Goal: Information Seeking & Learning: Learn about a topic

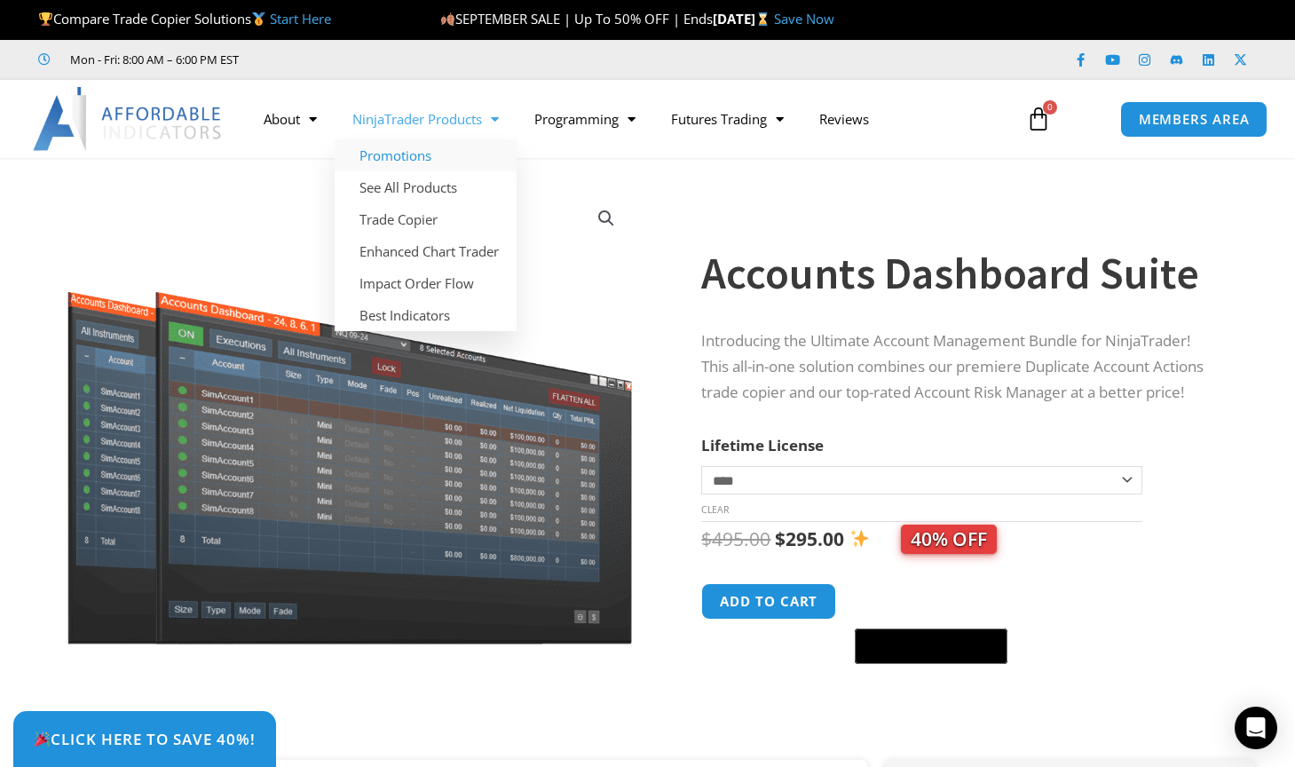
click at [413, 158] on link "Promotions" at bounding box center [426, 155] width 182 height 32
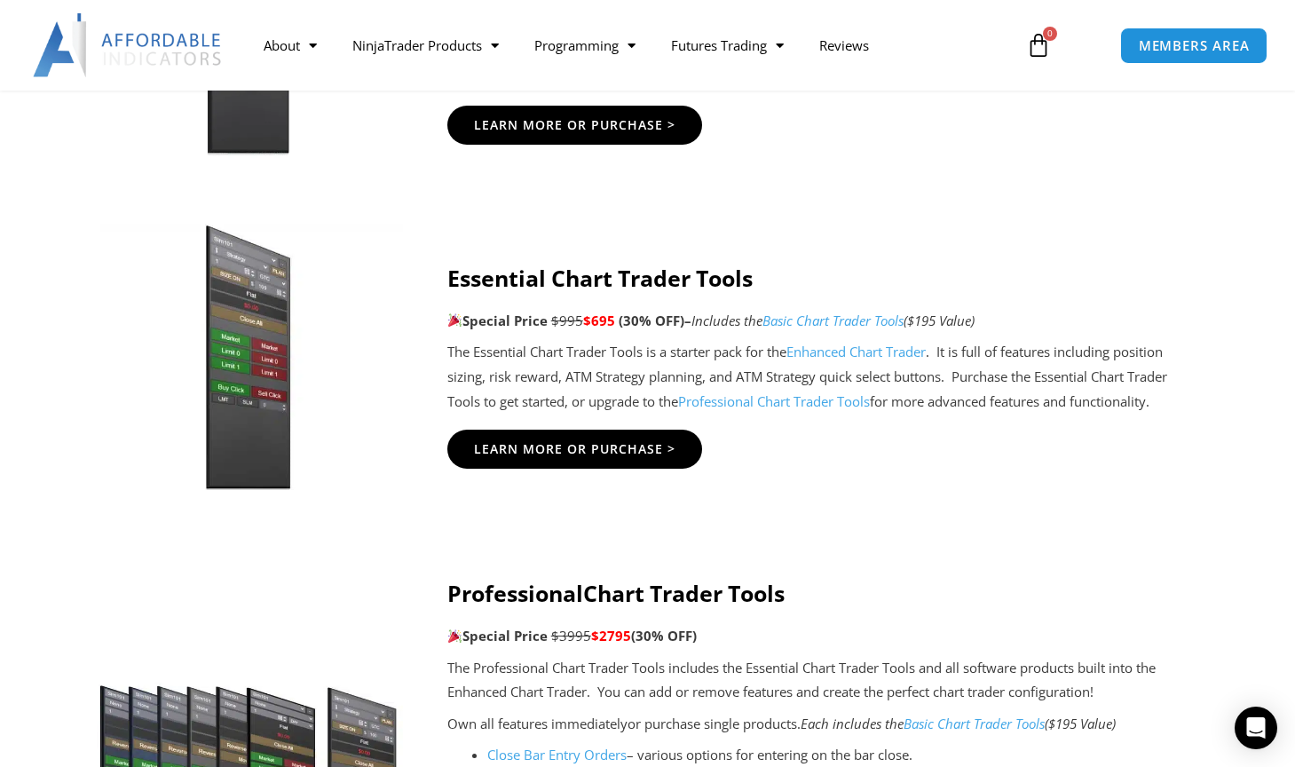
scroll to position [1688, 0]
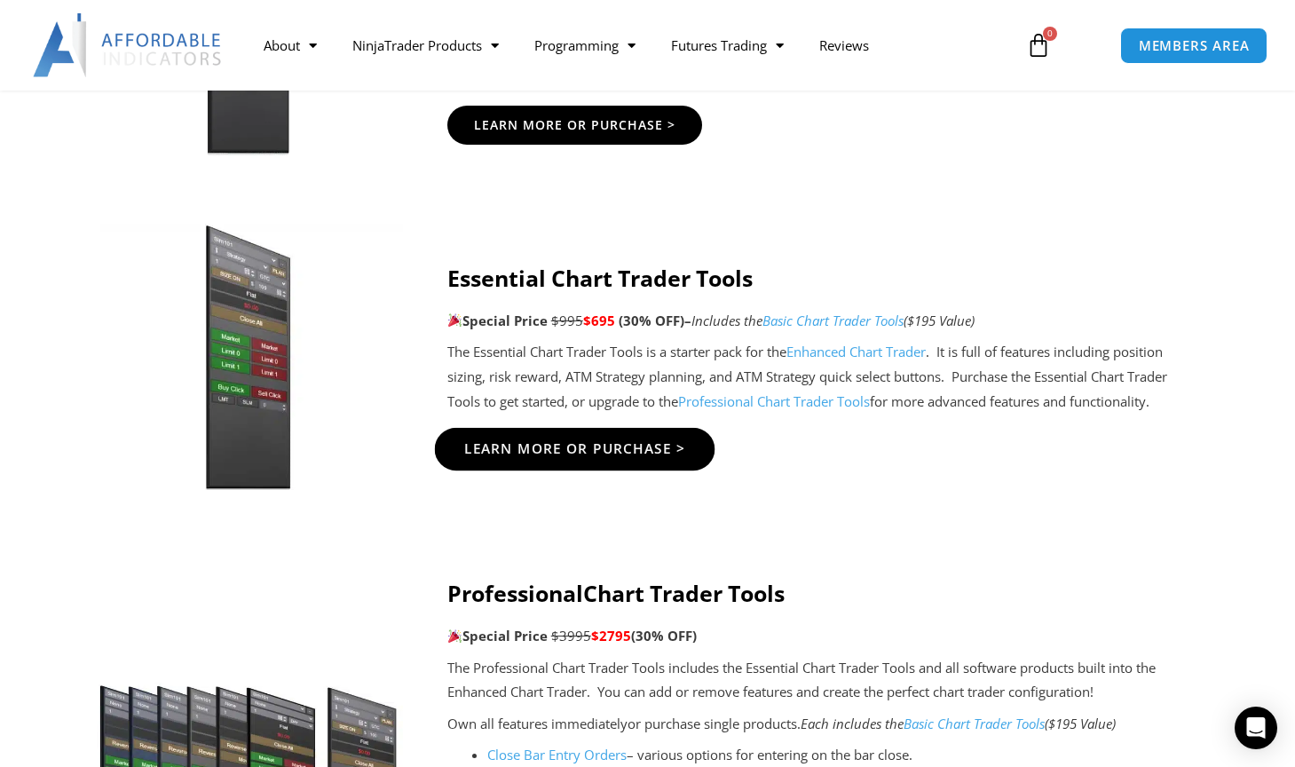
click at [605, 442] on span "Learn More Or Purchase >" at bounding box center [574, 448] width 222 height 13
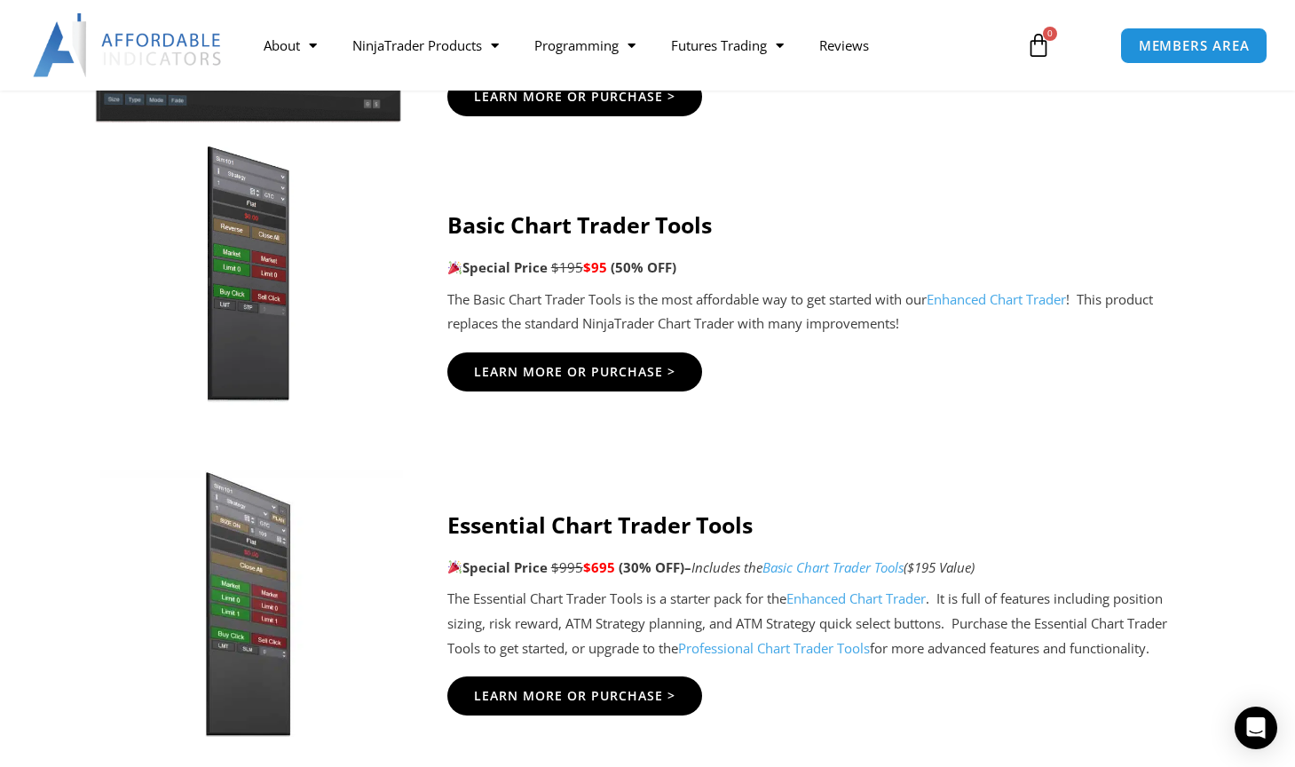
scroll to position [1441, 0]
click at [568, 367] on span "Learn More Or Purchase >" at bounding box center [574, 371] width 222 height 13
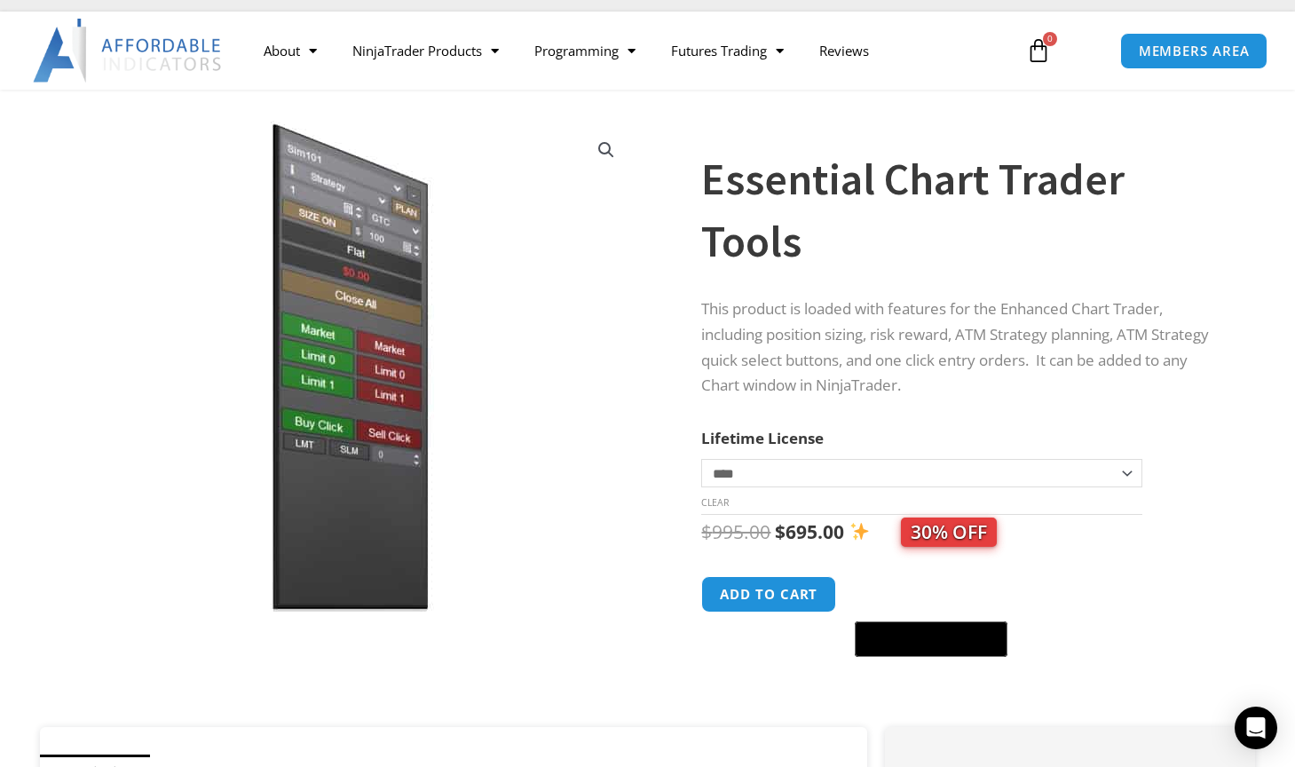
scroll to position [71, 0]
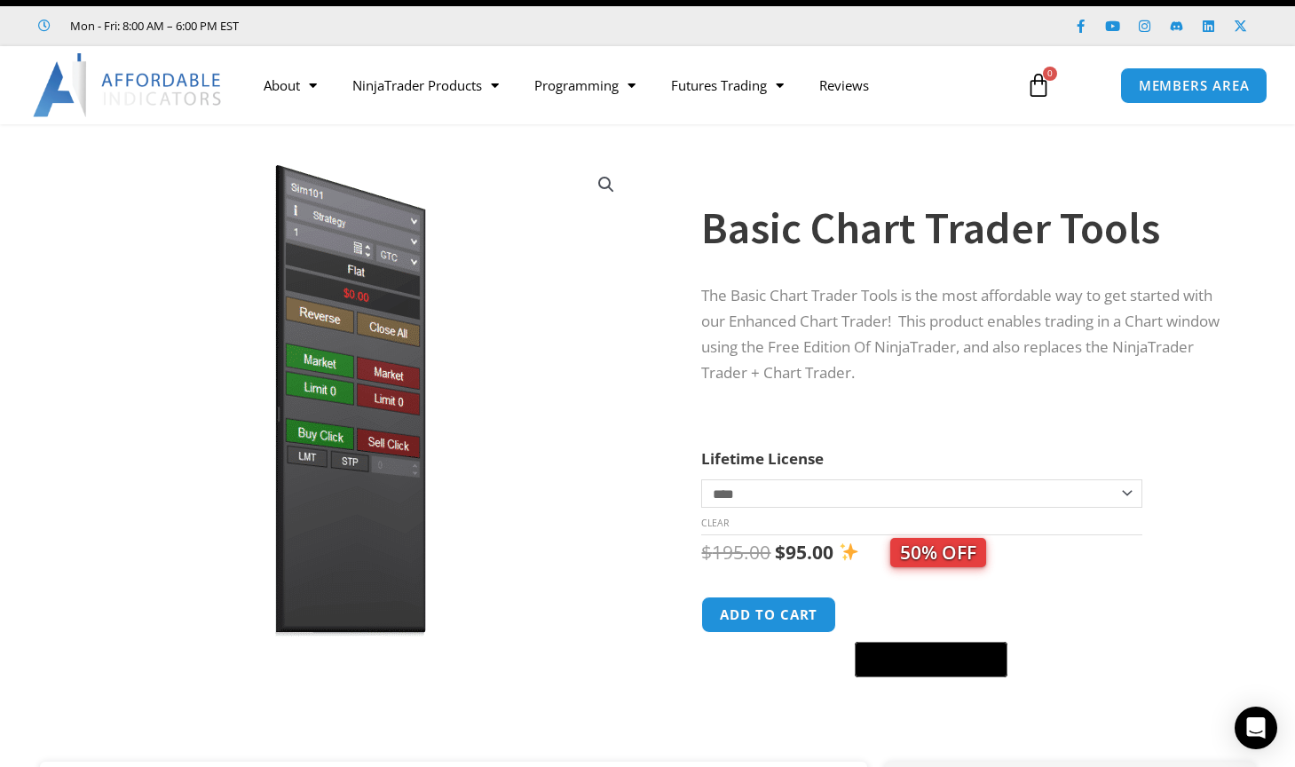
scroll to position [44, 0]
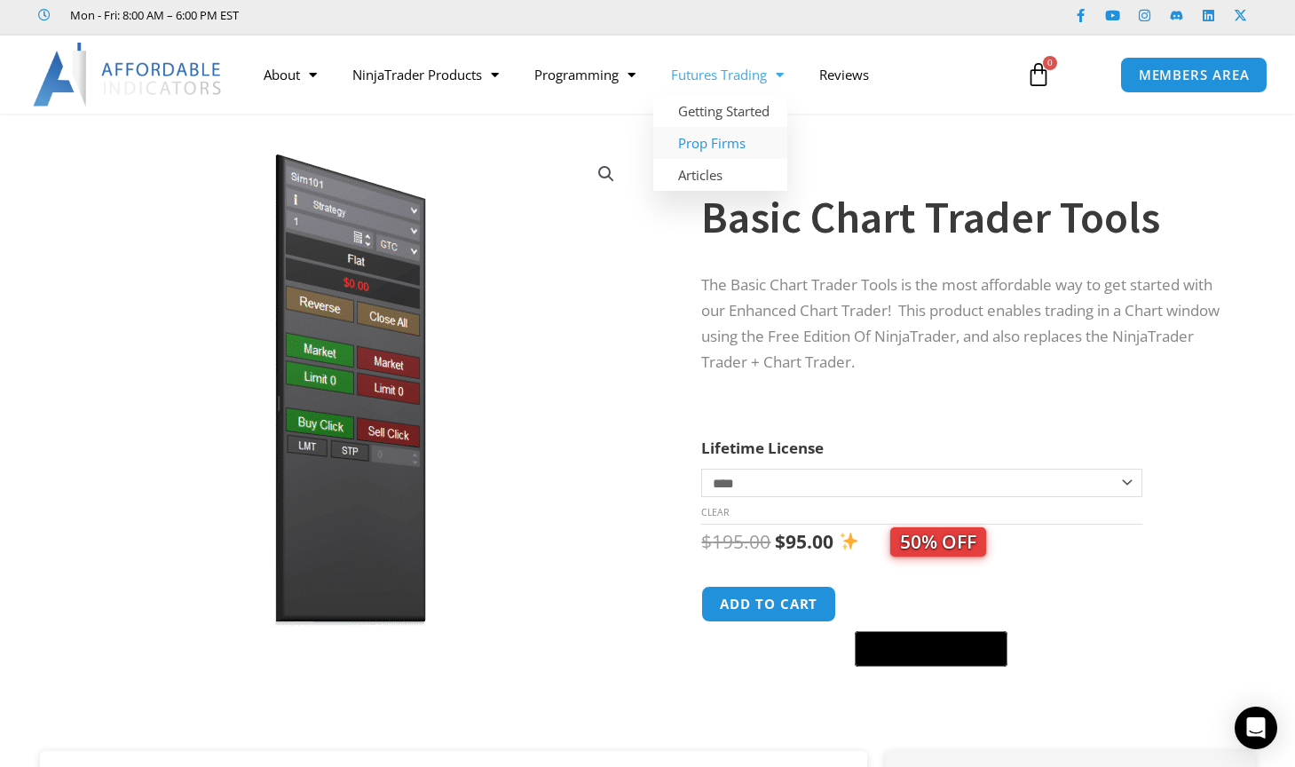
click at [713, 138] on link "Prop Firms" at bounding box center [720, 143] width 134 height 32
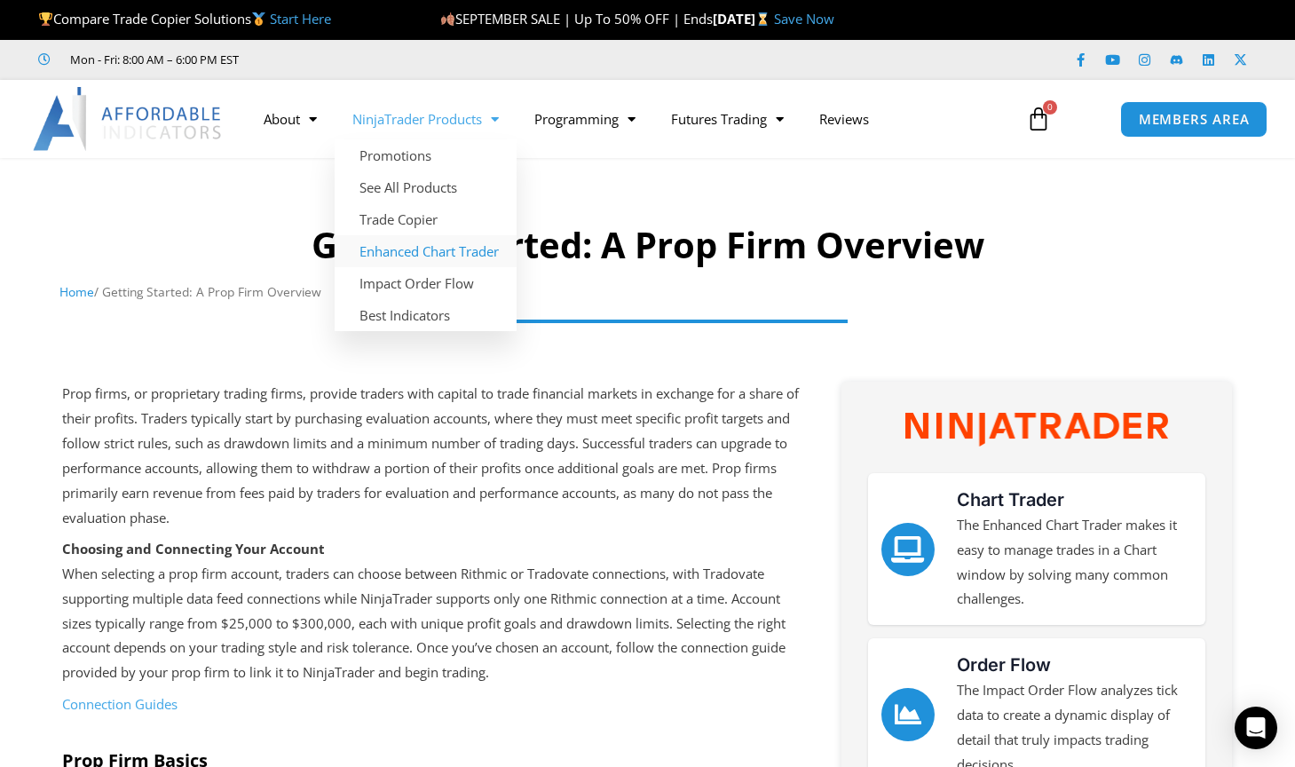
click at [426, 249] on link "Enhanced Chart Trader" at bounding box center [426, 251] width 182 height 32
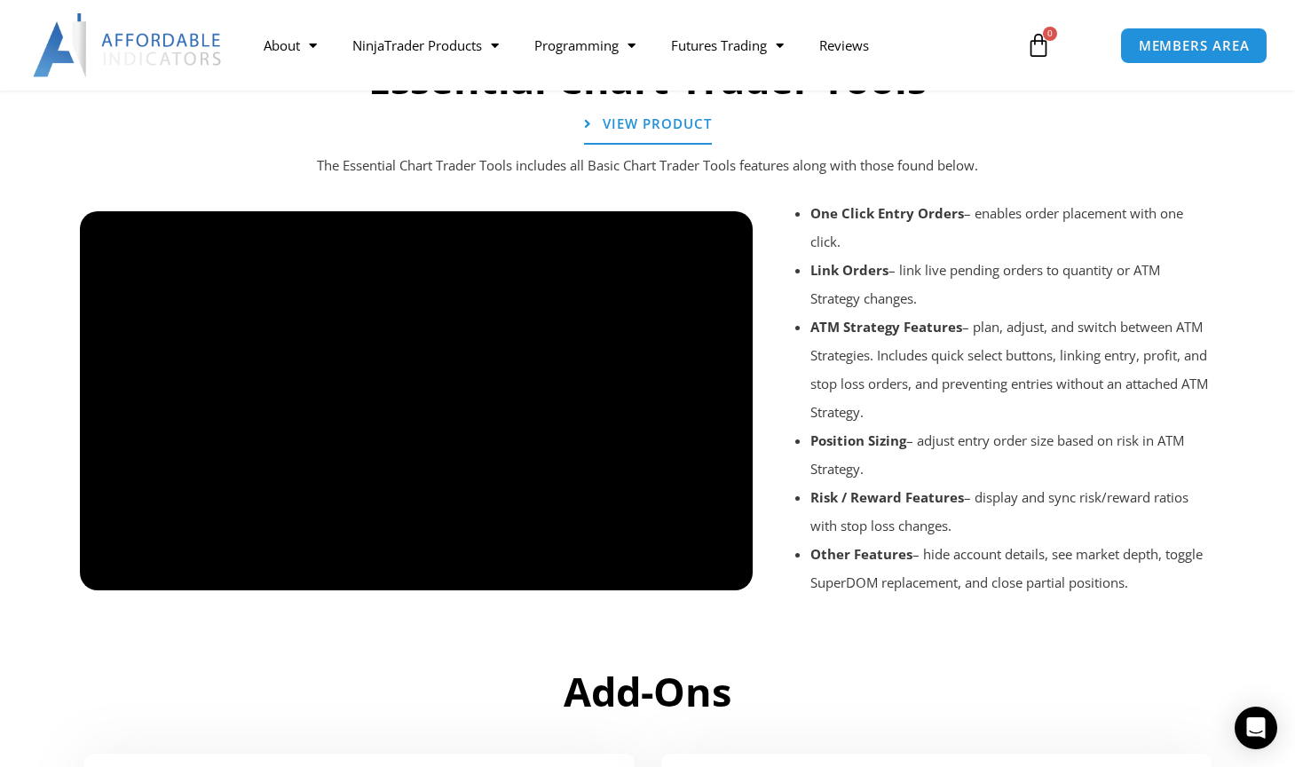
scroll to position [1987, 0]
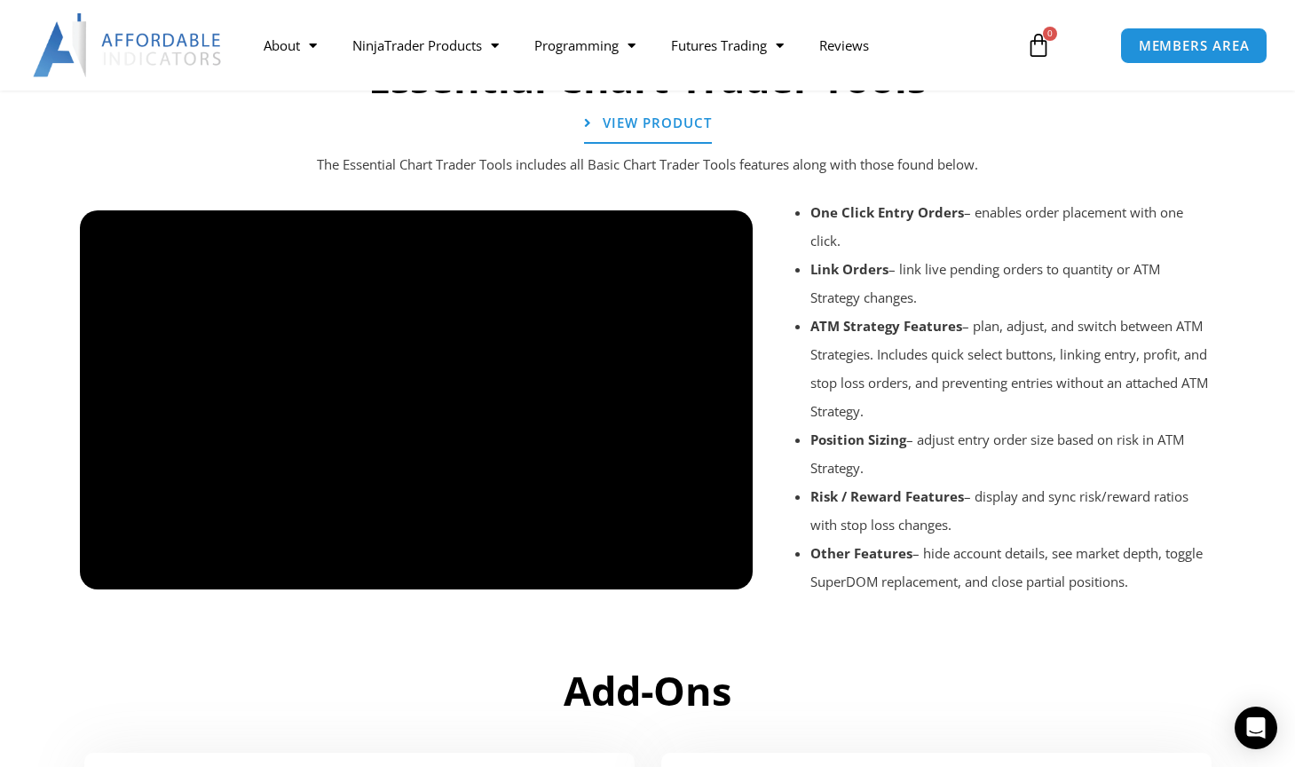
click at [717, 563] on div at bounding box center [417, 605] width 674 height 84
click at [729, 568] on div at bounding box center [417, 605] width 674 height 84
click at [719, 563] on div at bounding box center [417, 605] width 674 height 84
click at [727, 566] on div at bounding box center [417, 605] width 674 height 84
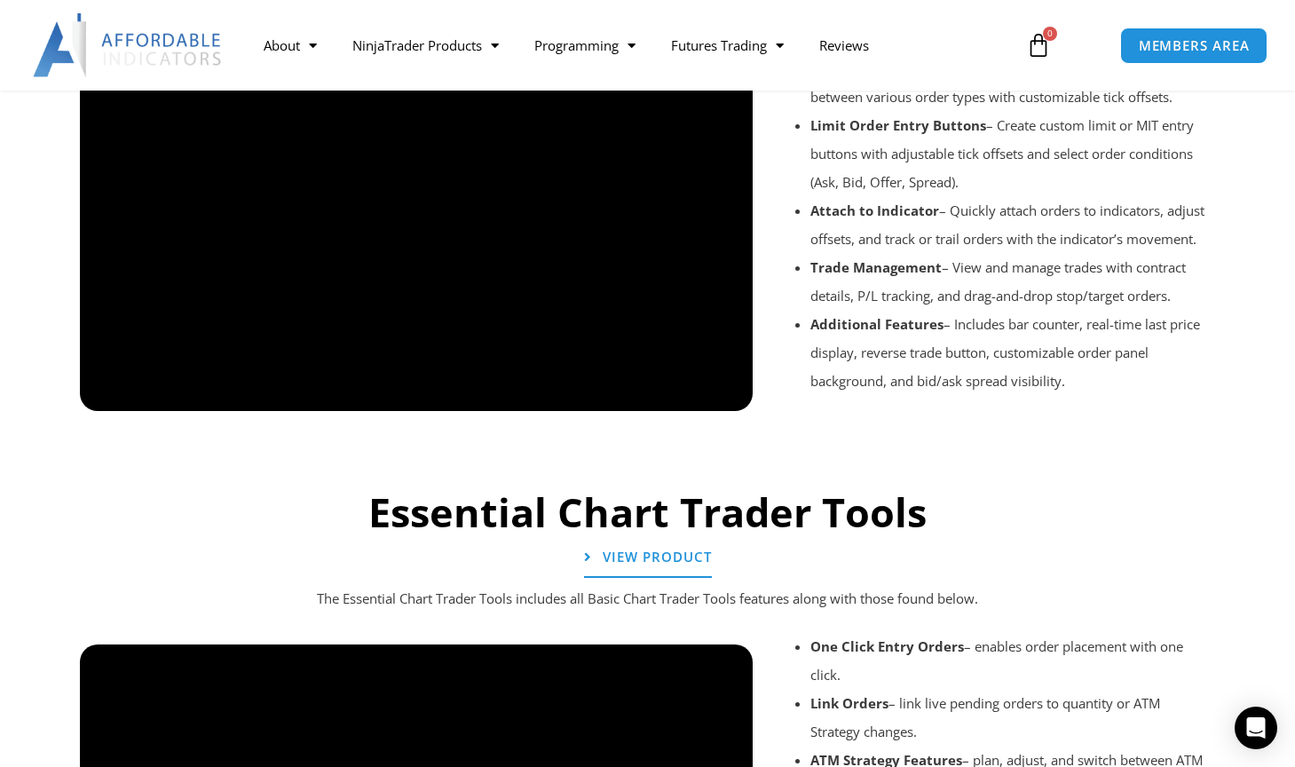
scroll to position [1547, 0]
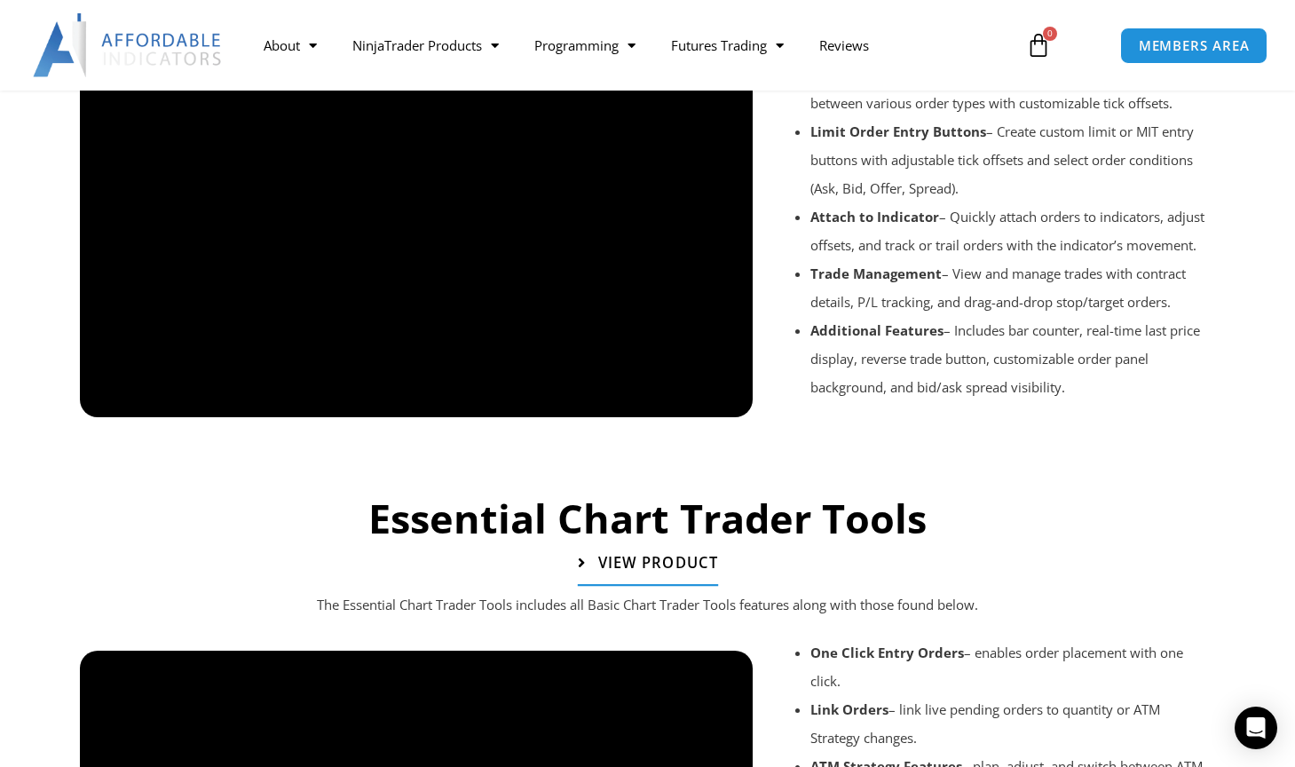
click at [605, 556] on span "View Product" at bounding box center [657, 563] width 120 height 15
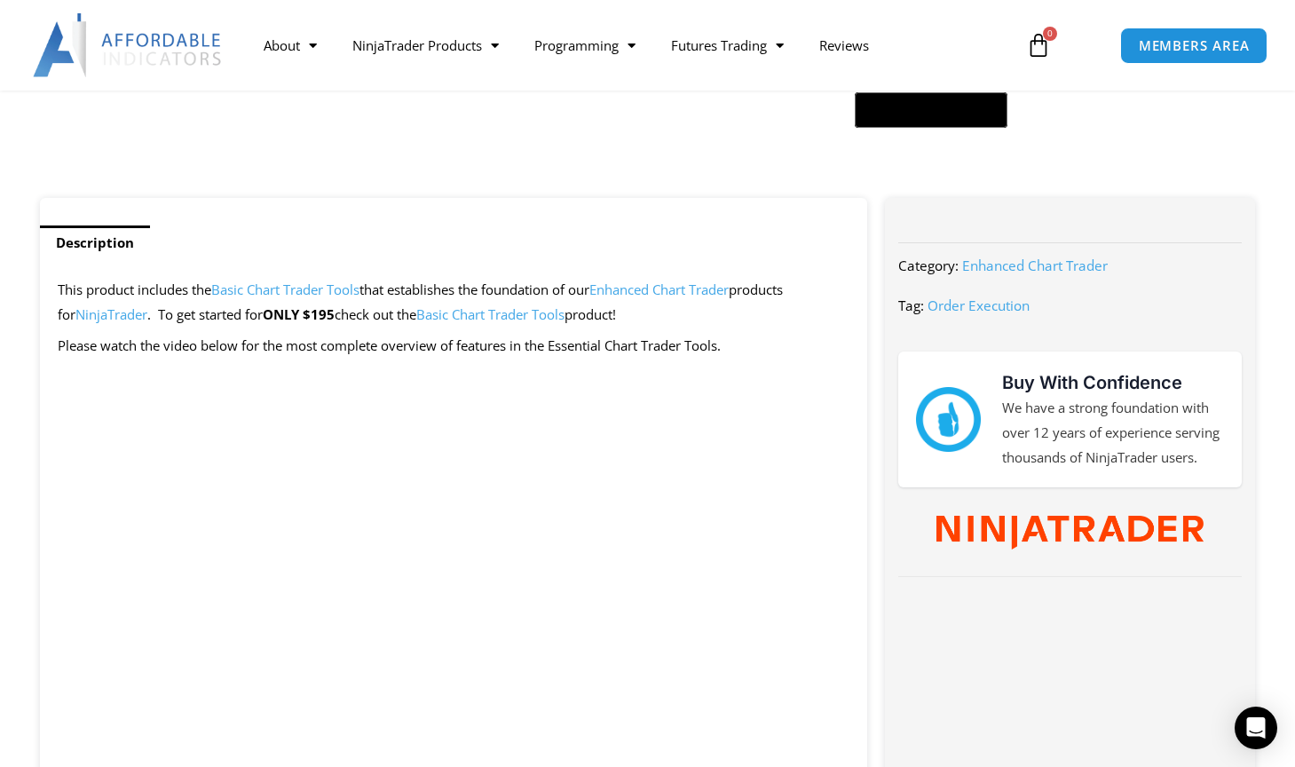
scroll to position [600, 0]
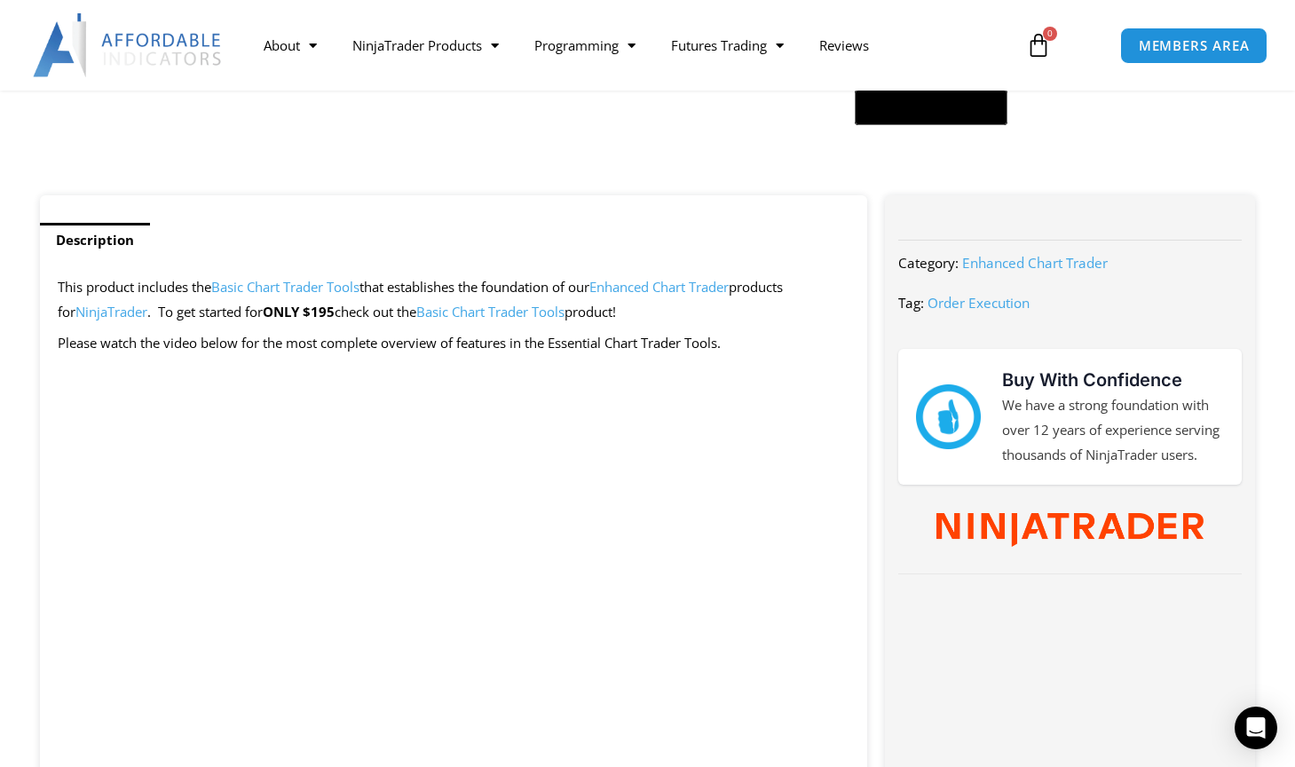
click at [501, 309] on link "Basic Chart Trader Tools" at bounding box center [490, 312] width 148 height 18
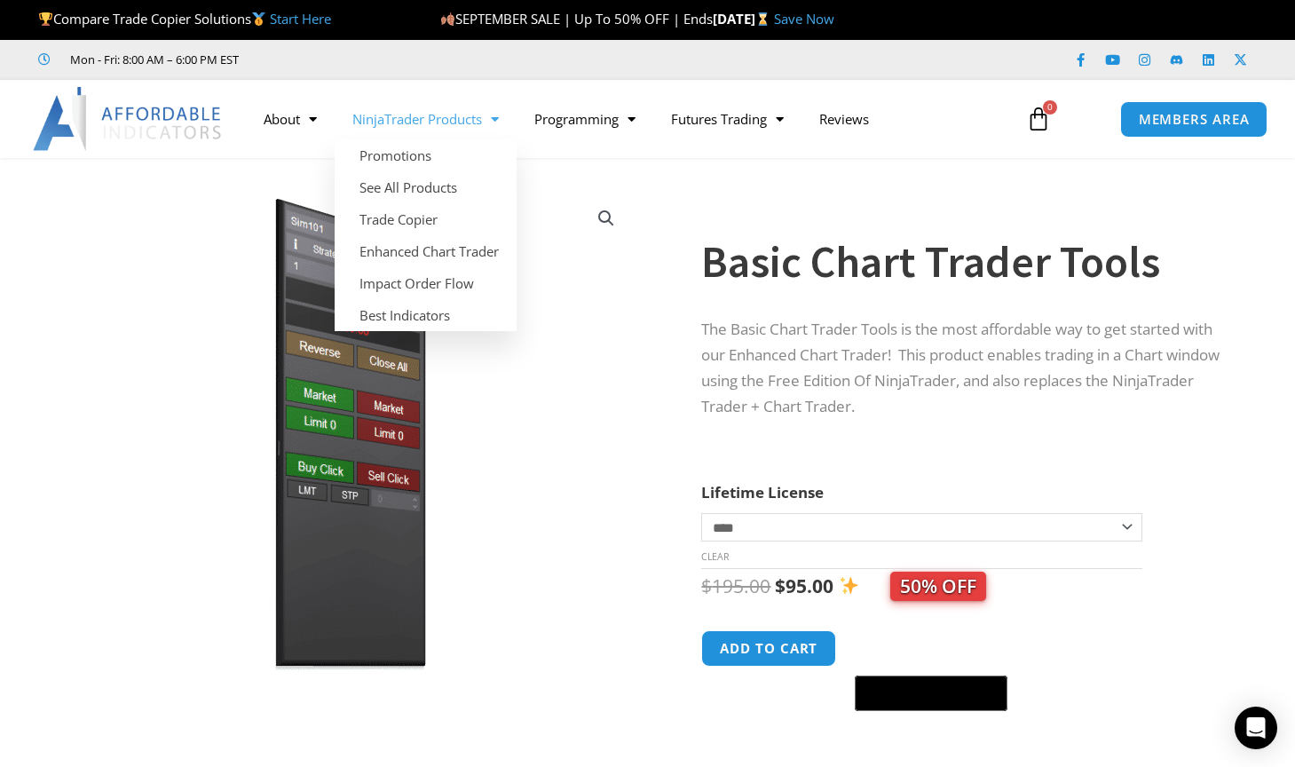
click at [490, 122] on span "Menu" at bounding box center [490, 119] width 17 height 31
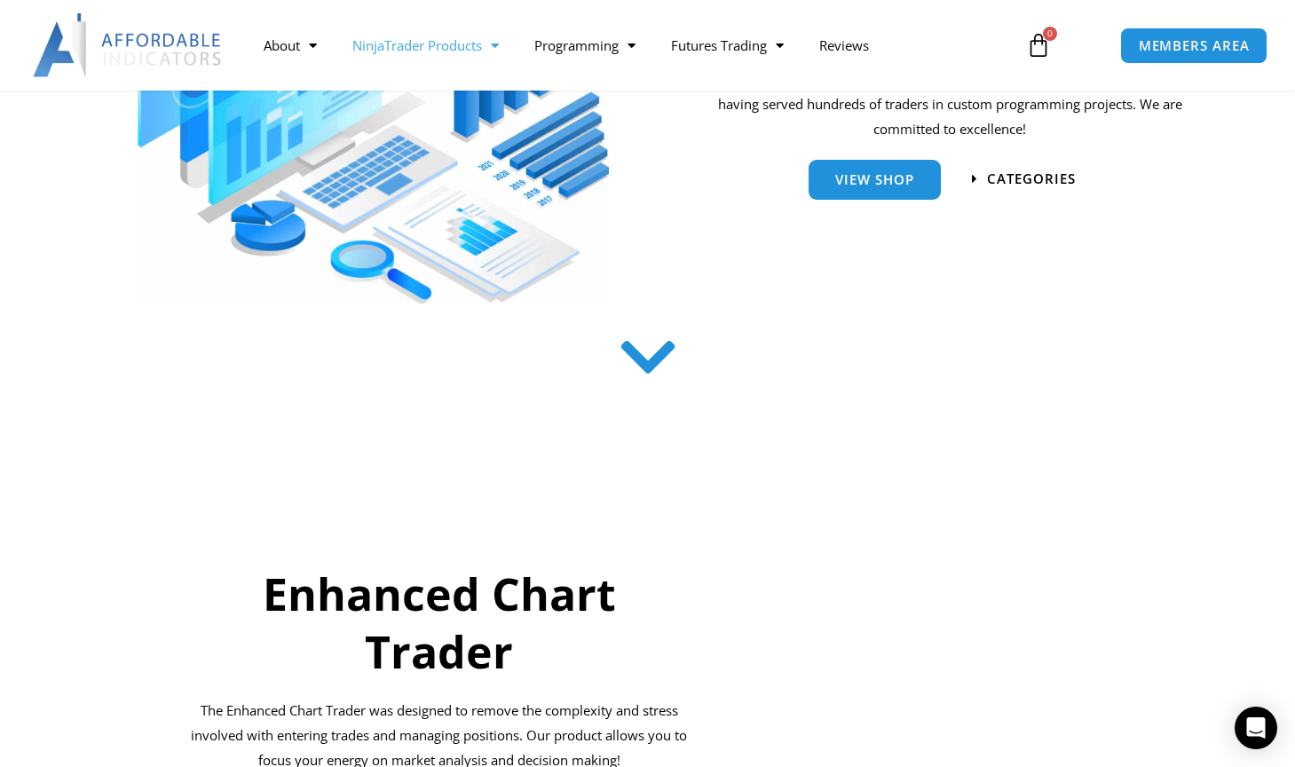
scroll to position [277, 0]
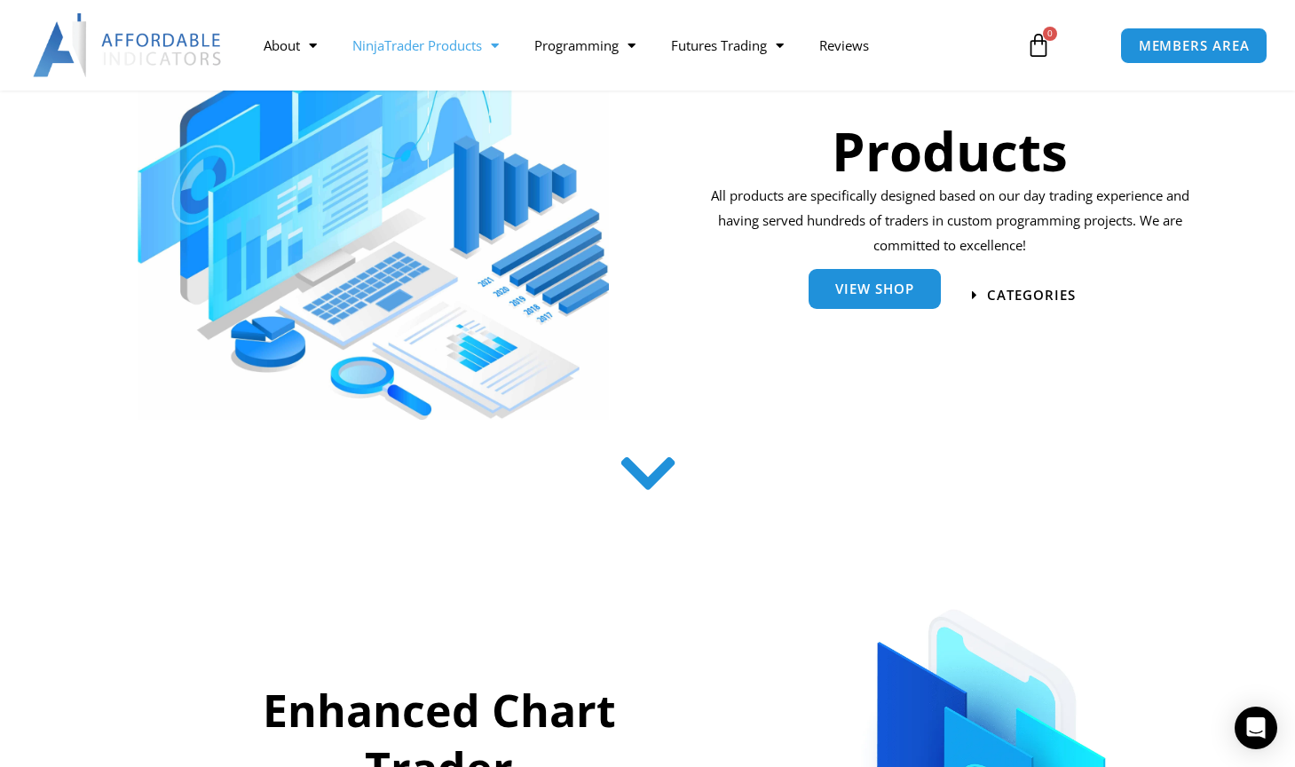
click at [875, 291] on span "View Shop" at bounding box center [874, 288] width 79 height 13
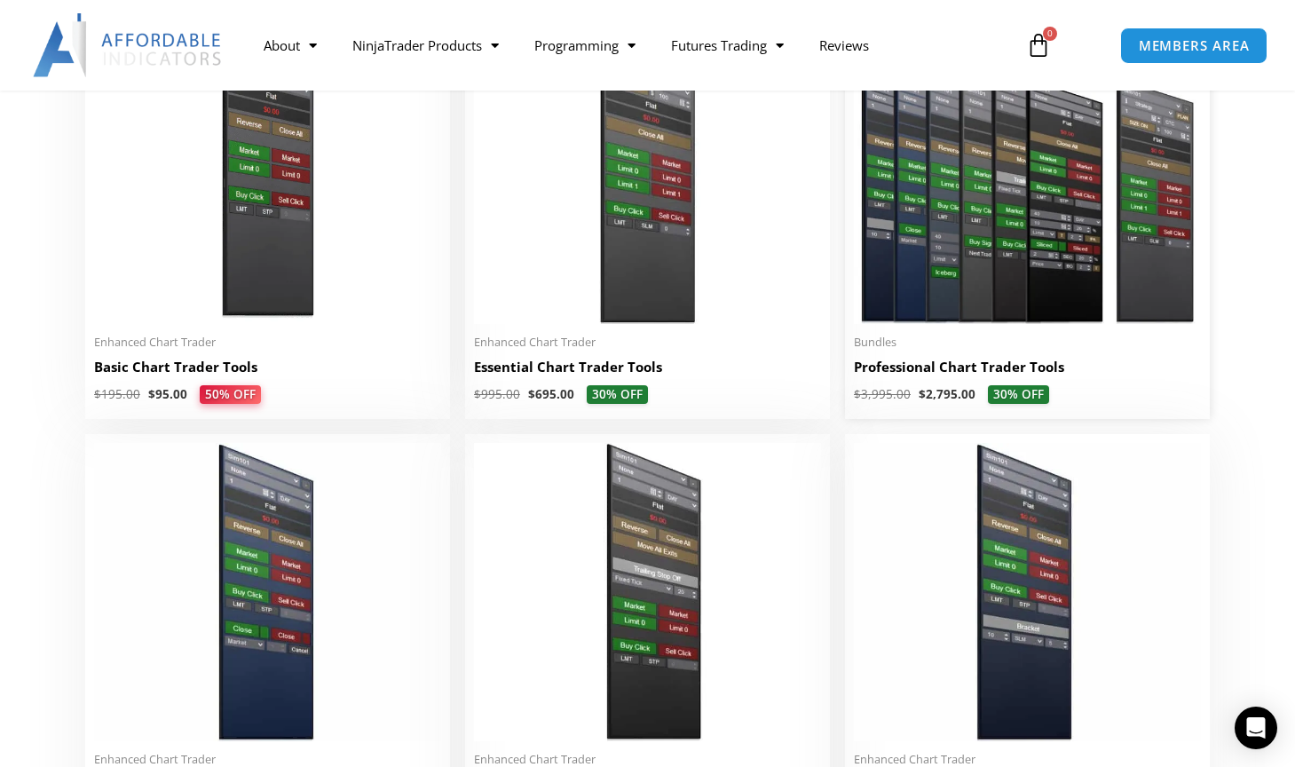
scroll to position [883, 0]
click at [999, 277] on img at bounding box center [1027, 174] width 347 height 298
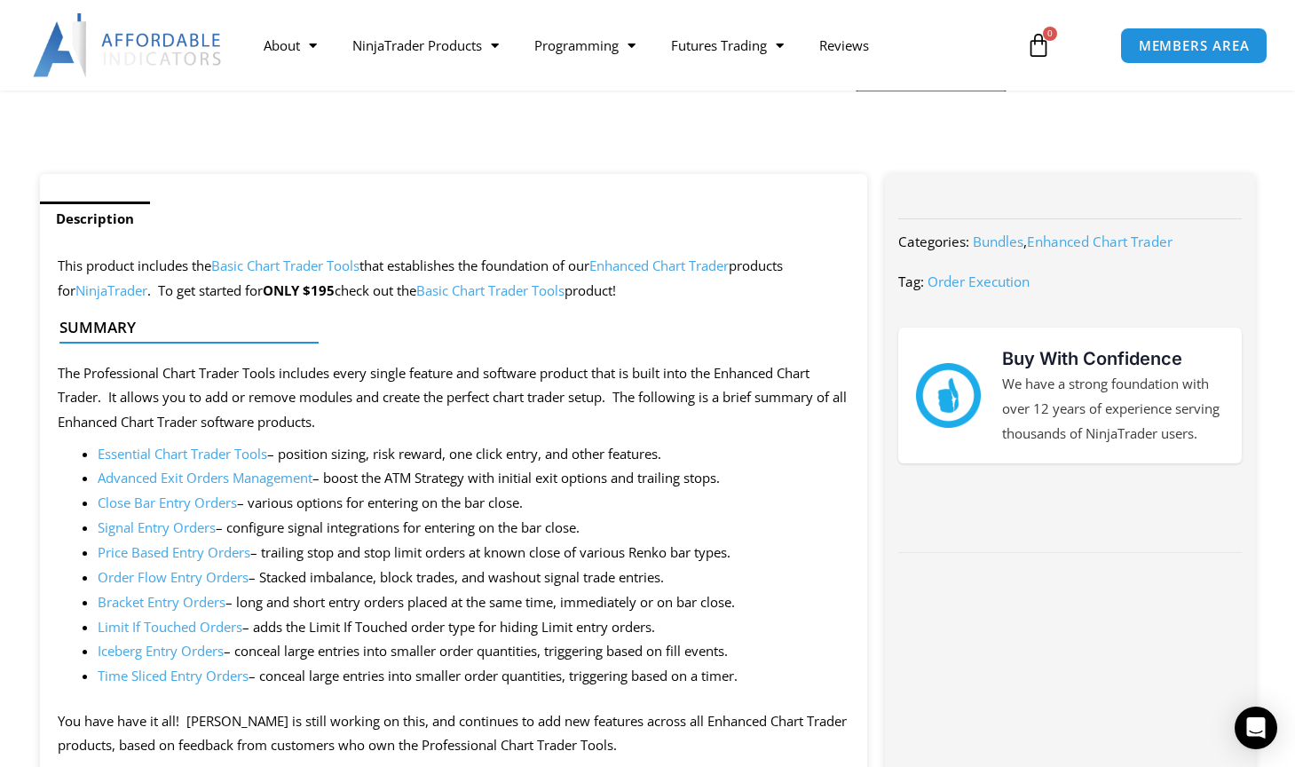
scroll to position [648, 0]
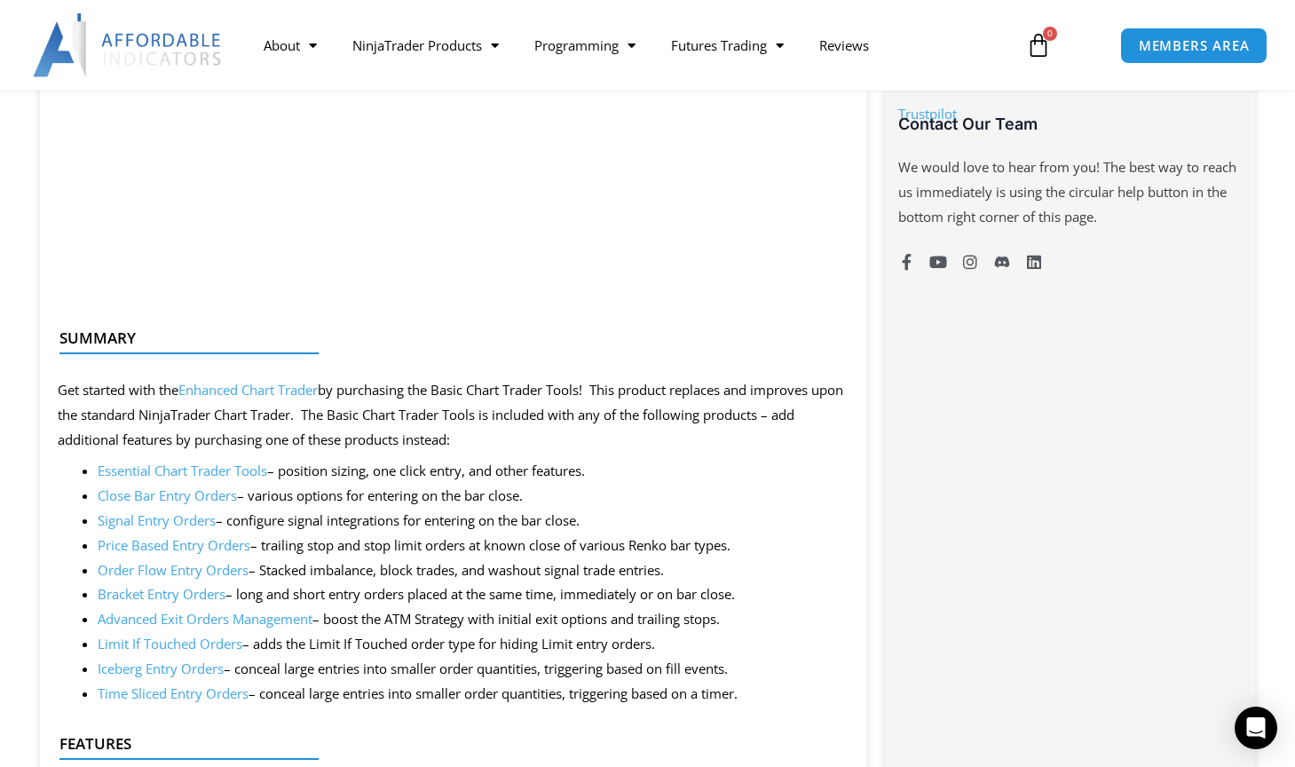
scroll to position [1132, 0]
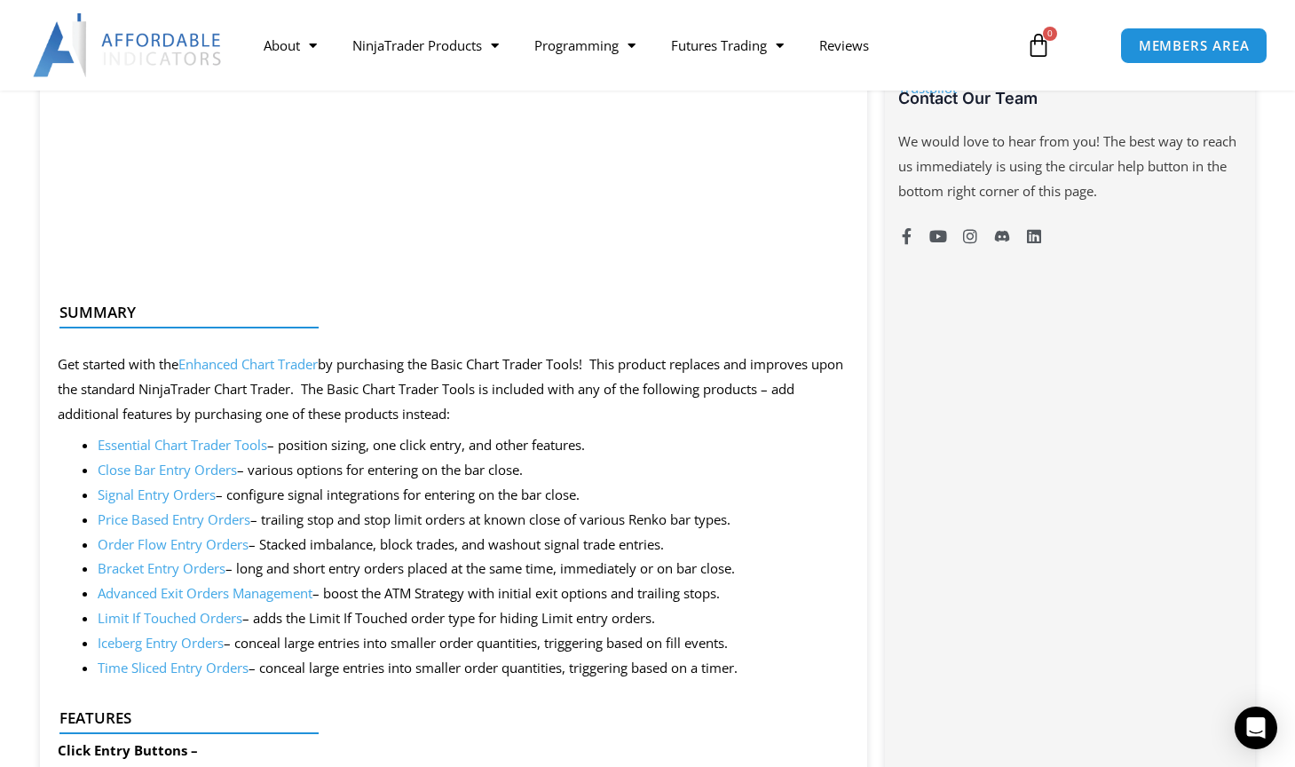
click at [185, 594] on link "Advanced Exit Orders Management" at bounding box center [205, 593] width 215 height 18
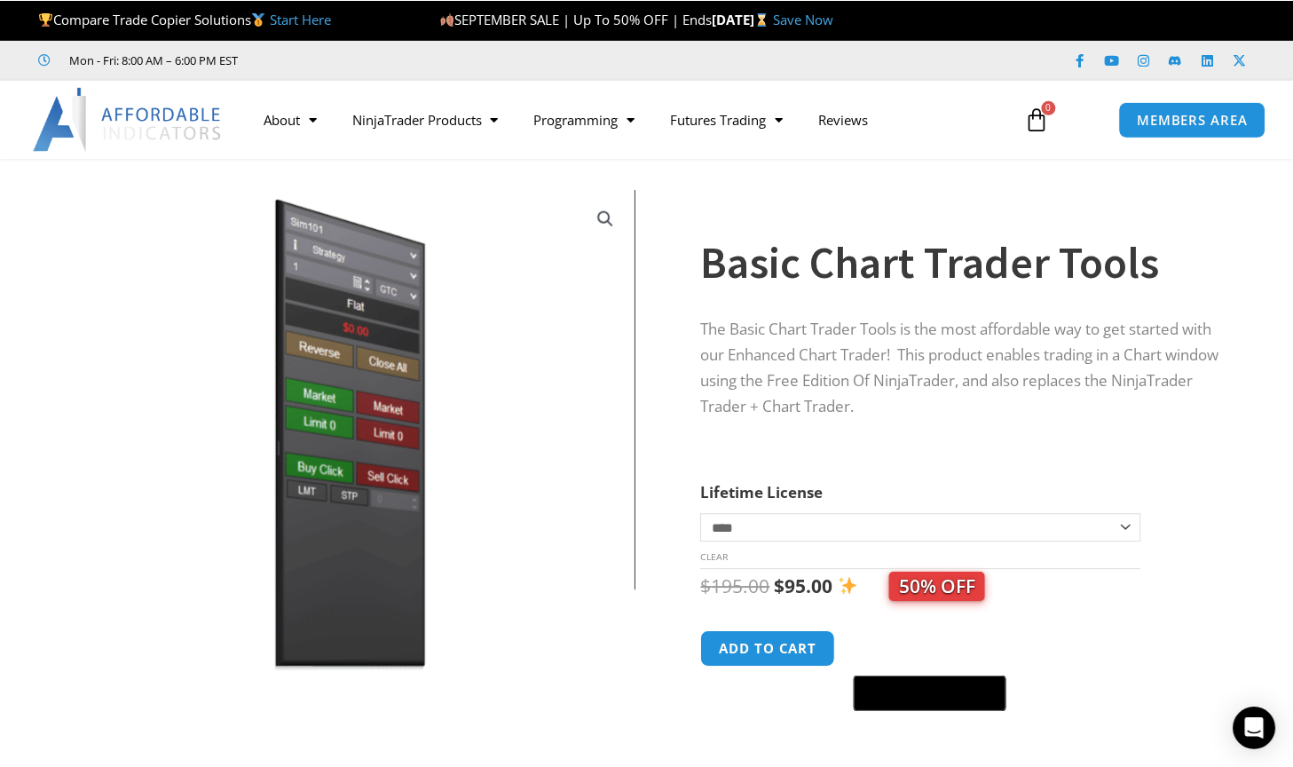
scroll to position [0, 0]
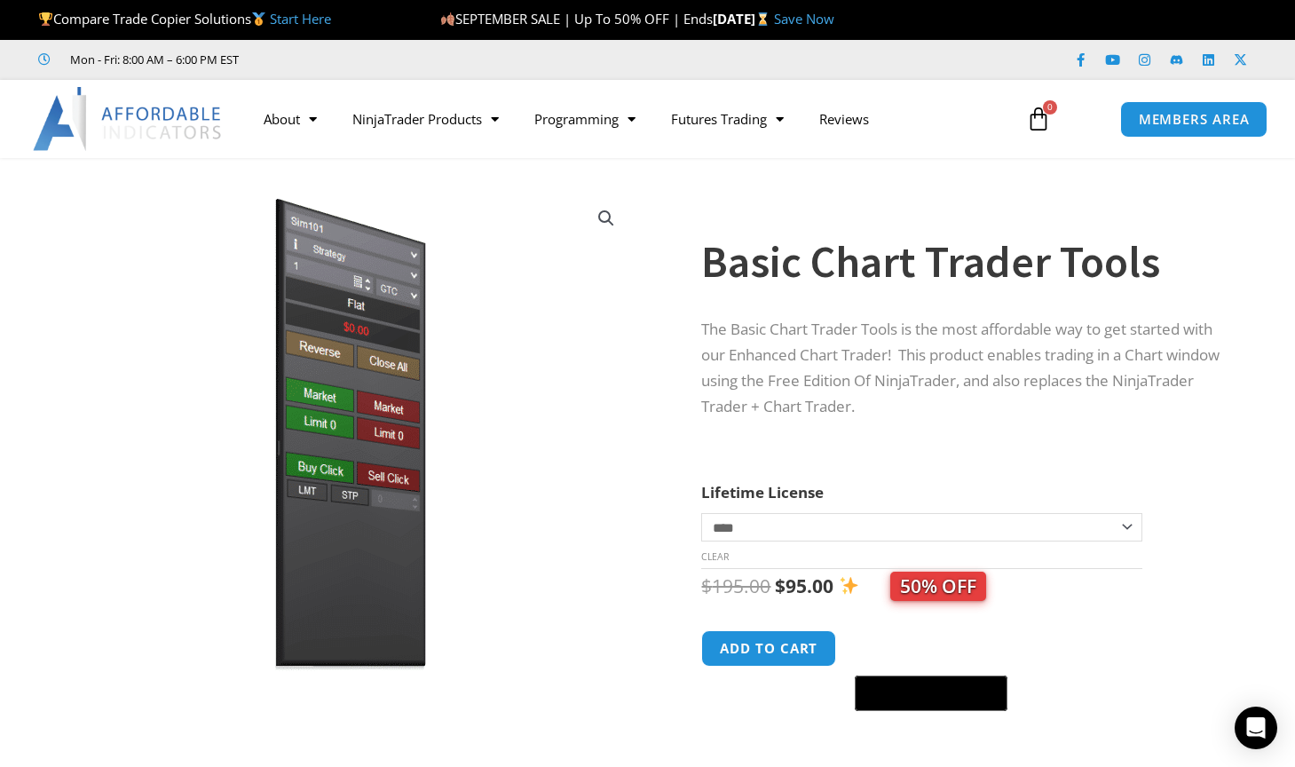
drag, startPoint x: 836, startPoint y: 51, endPoint x: 563, endPoint y: 217, distance: 320.3
click at [563, 217] on img at bounding box center [350, 434] width 571 height 491
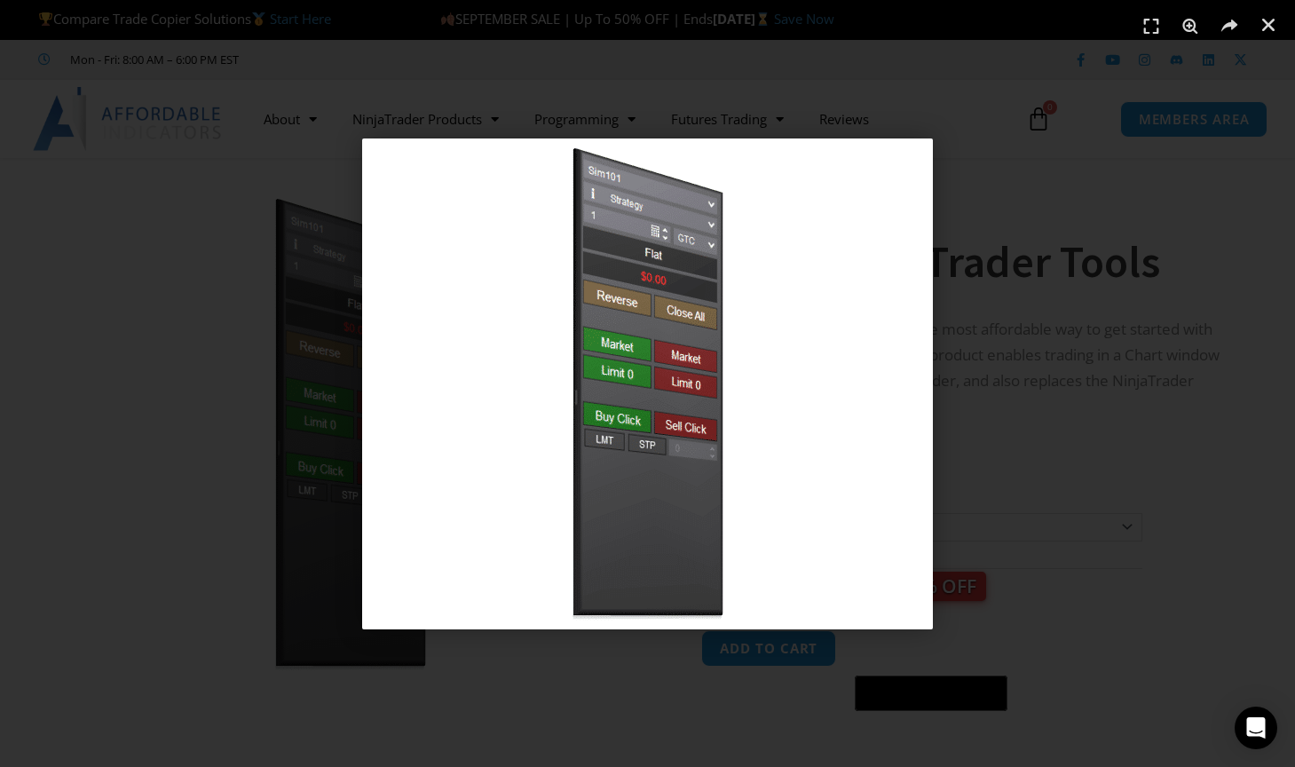
click at [499, 250] on img "1 / 1" at bounding box center [647, 383] width 571 height 491
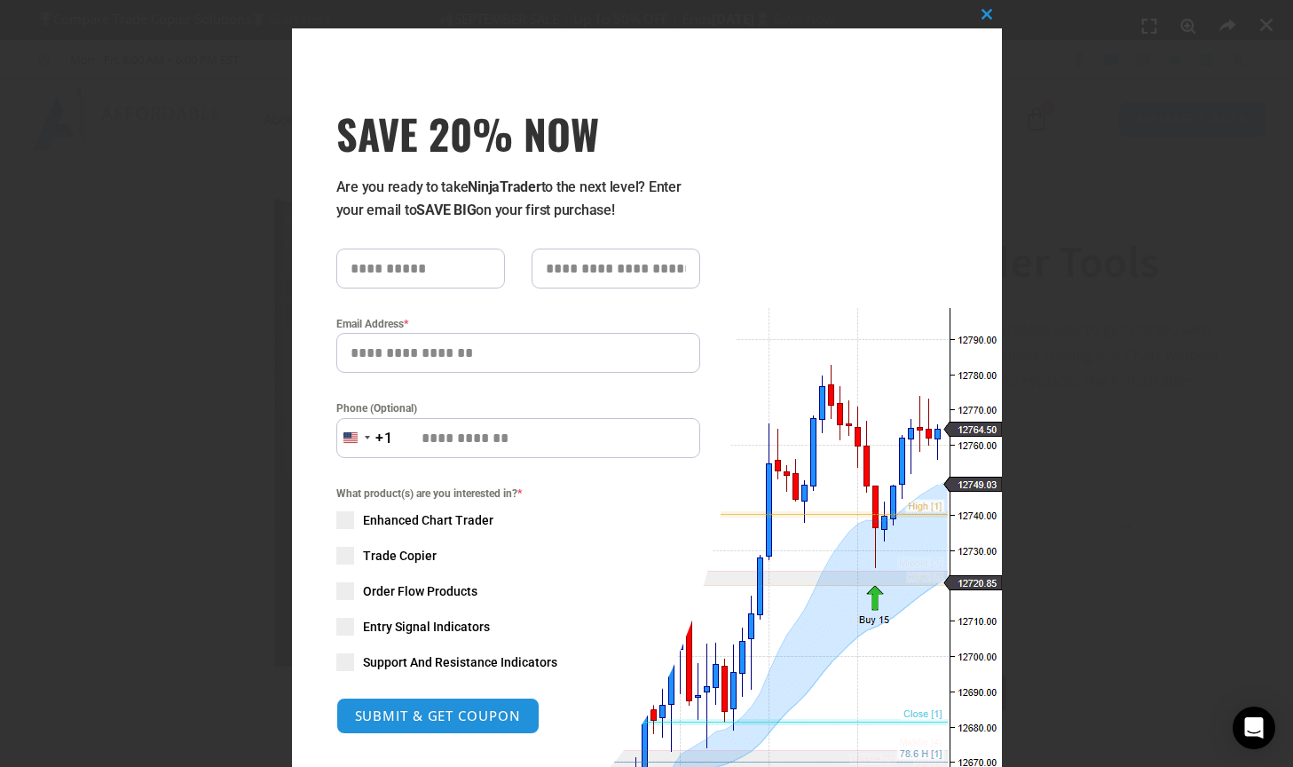
click at [219, 251] on div "Close this module SAVE 20% NOW Are you ready to take NinjaTrader to the next le…" at bounding box center [646, 383] width 1293 height 767
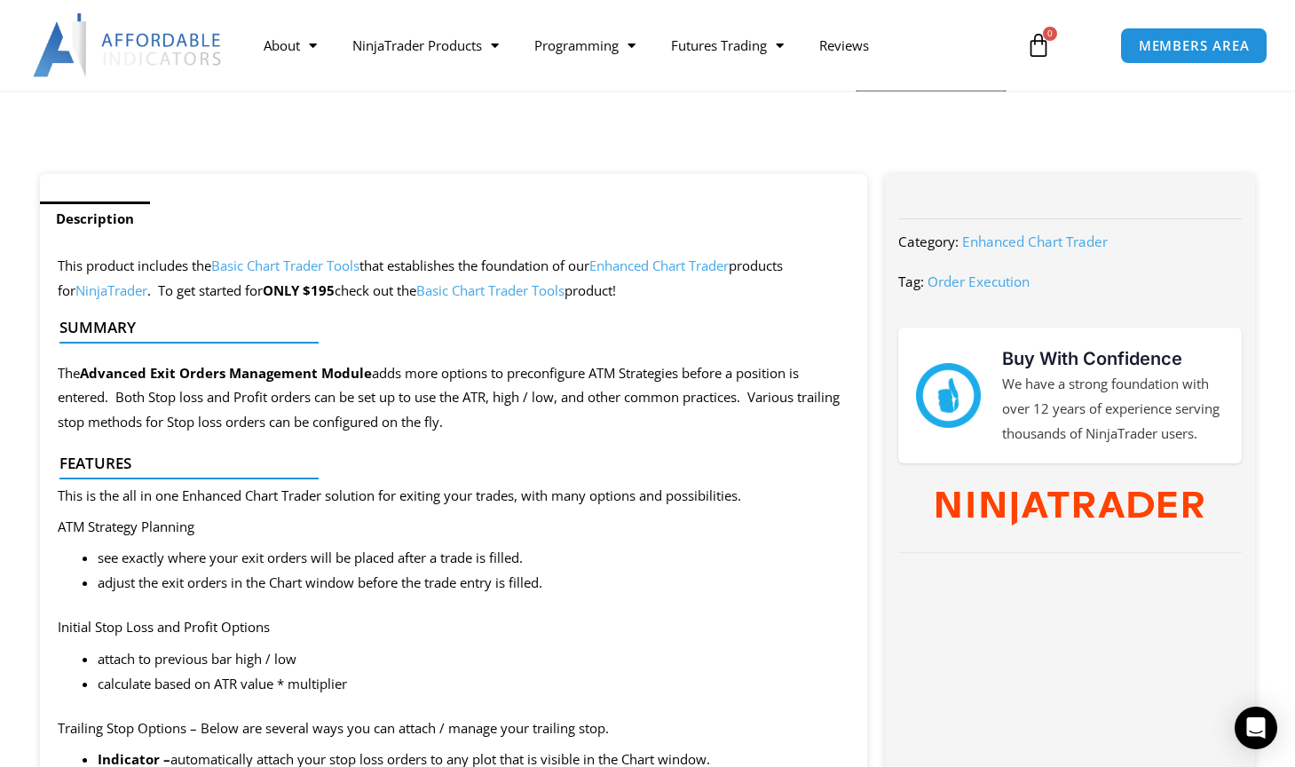
scroll to position [621, 0]
